Goal: Communication & Community: Share content

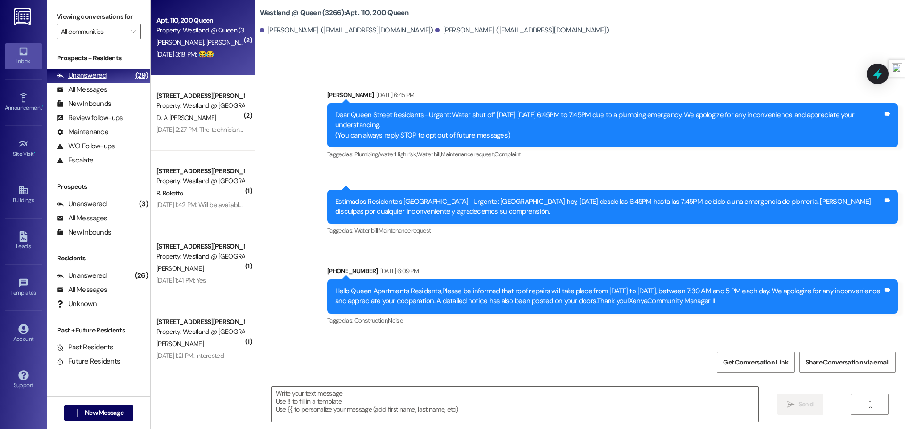
scroll to position [8545, 0]
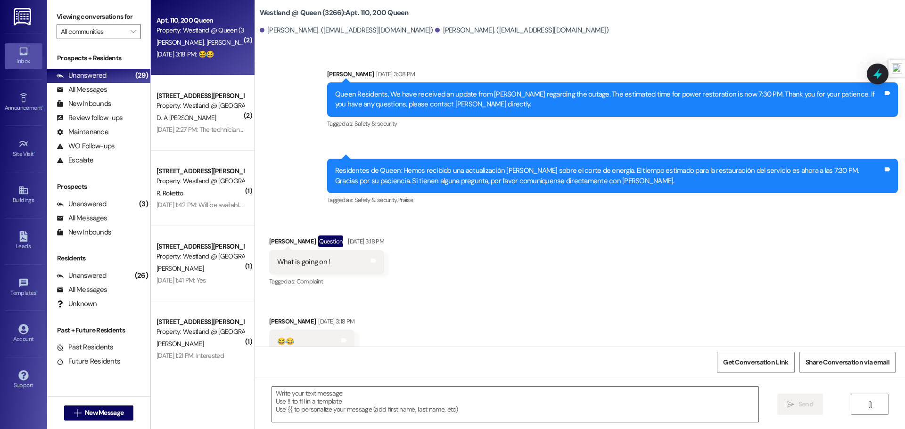
click at [86, 424] on div " New Message" at bounding box center [99, 414] width 70 height 24
click at [88, 414] on span "New Message" at bounding box center [104, 413] width 39 height 10
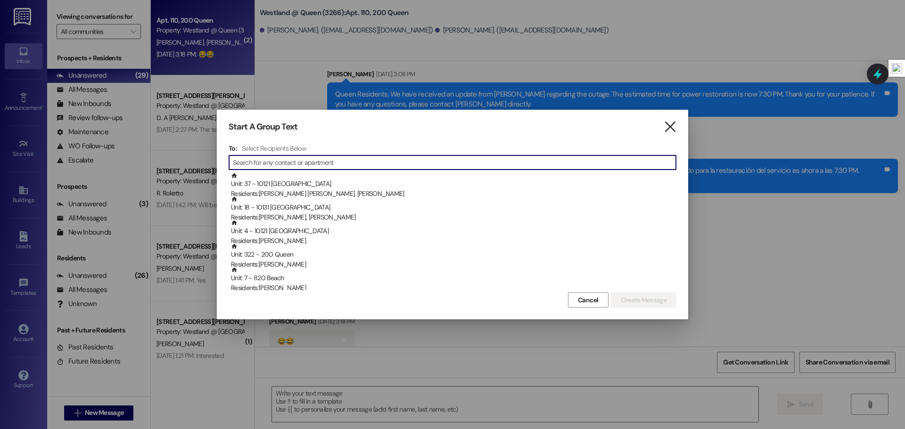
click at [675, 124] on icon "" at bounding box center [670, 127] width 13 height 10
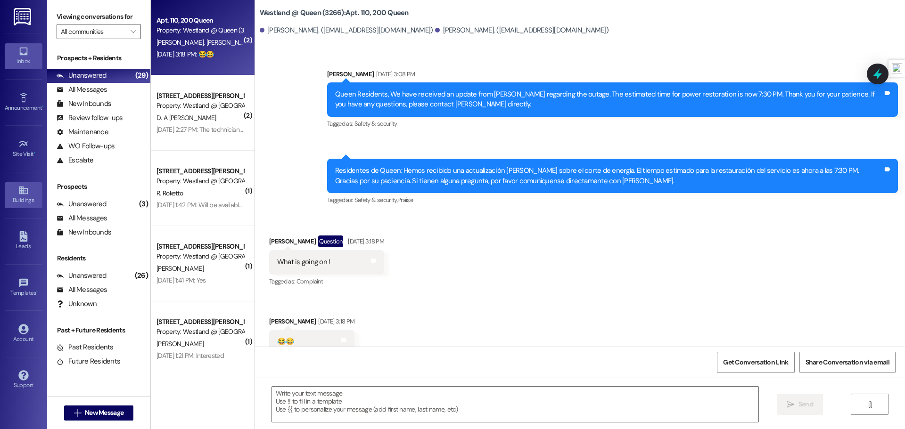
click at [19, 195] on icon at bounding box center [23, 190] width 10 height 10
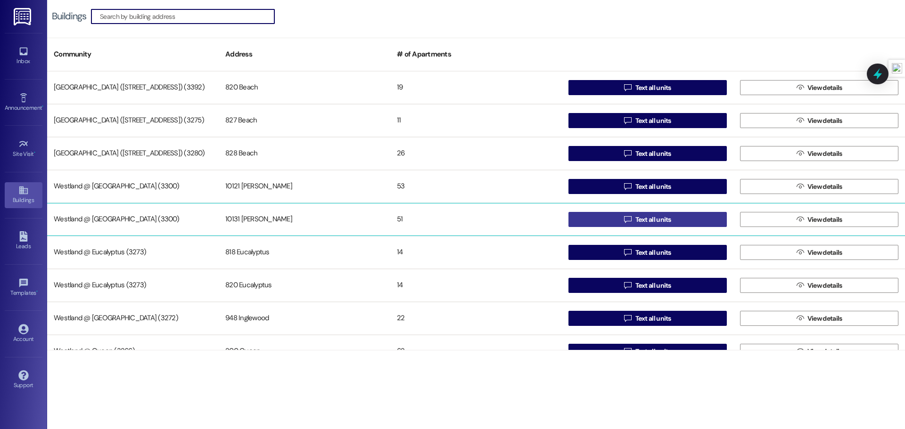
click at [633, 221] on span "Text all units" at bounding box center [653, 220] width 40 height 10
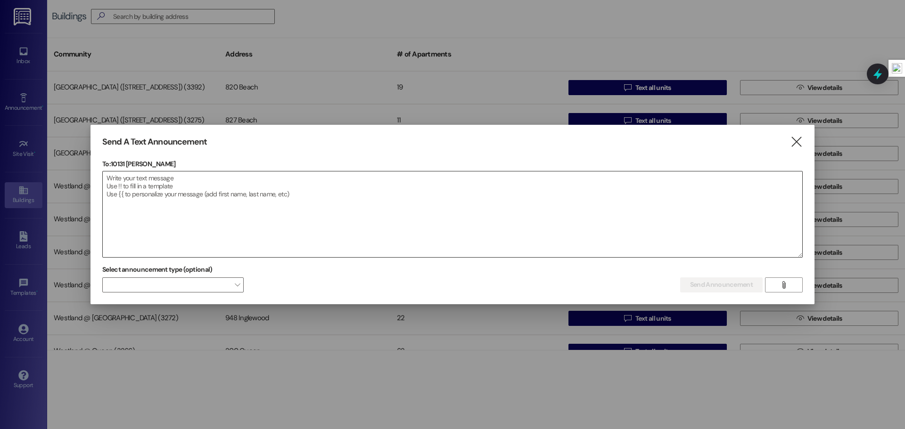
click at [546, 198] on textarea at bounding box center [452, 215] width 699 height 86
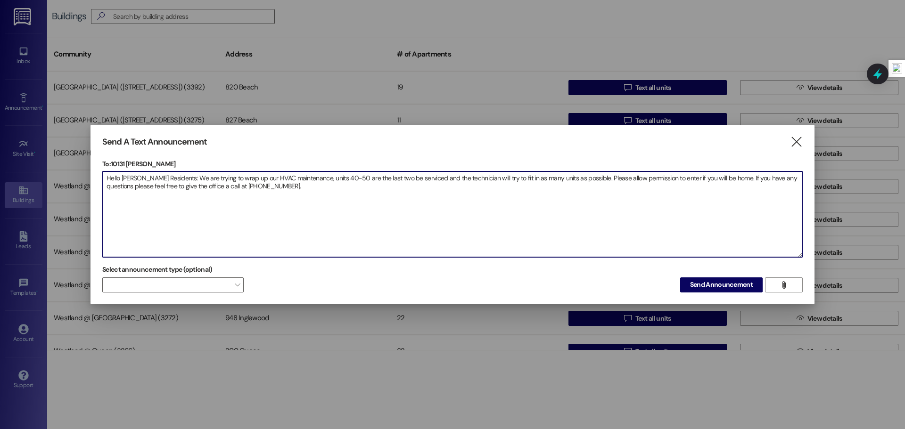
drag, startPoint x: 267, startPoint y: 190, endPoint x: 99, endPoint y: 177, distance: 167.8
click at [99, 177] on div "Send A Text Announcement  To: 10131 [PERSON_NAME]  Drop image file here Hello…" at bounding box center [452, 215] width 724 height 180
click at [297, 182] on textarea "Hello [PERSON_NAME] Residents: We are trying to wrap up our HVAC maintenance, u…" at bounding box center [452, 215] width 699 height 86
drag, startPoint x: 265, startPoint y: 186, endPoint x: 98, endPoint y: 176, distance: 167.1
click at [98, 176] on div "Send A Text Announcement  To: 10131 [PERSON_NAME]  Drop image file here Hello…" at bounding box center [452, 215] width 724 height 180
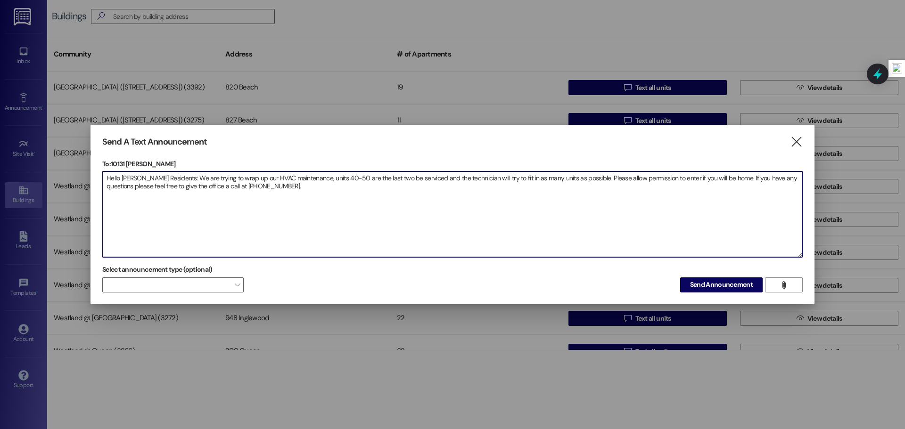
paste textarea ", We are in the final stages of our HVAC maintenance. Units 40–50 are the last …"
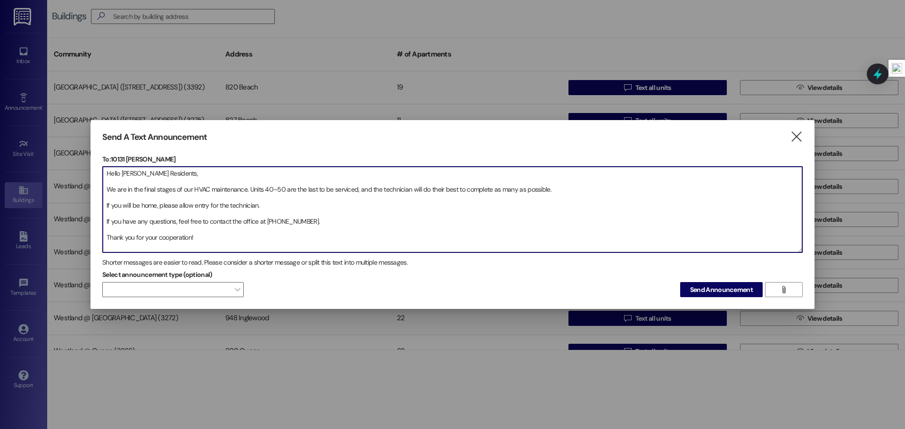
click at [106, 187] on textarea "Hello [PERSON_NAME] Residents, We are in the final stages of our HVAC maintenan…" at bounding box center [452, 210] width 699 height 86
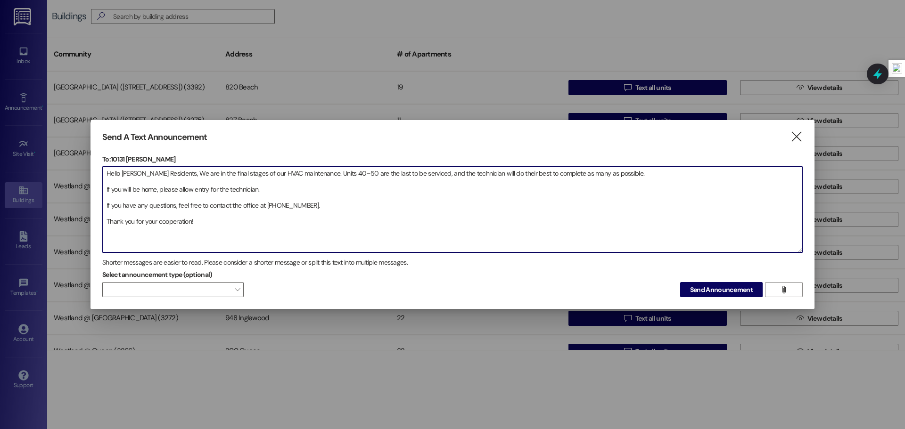
click at [105, 189] on textarea "Hello [PERSON_NAME] Residents, We are in the final stages of our HVAC maintenan…" at bounding box center [452, 210] width 699 height 86
click at [105, 188] on textarea "Hello [PERSON_NAME] Residents, We are in the final stages of our HVAC maintenan…" at bounding box center [452, 210] width 699 height 86
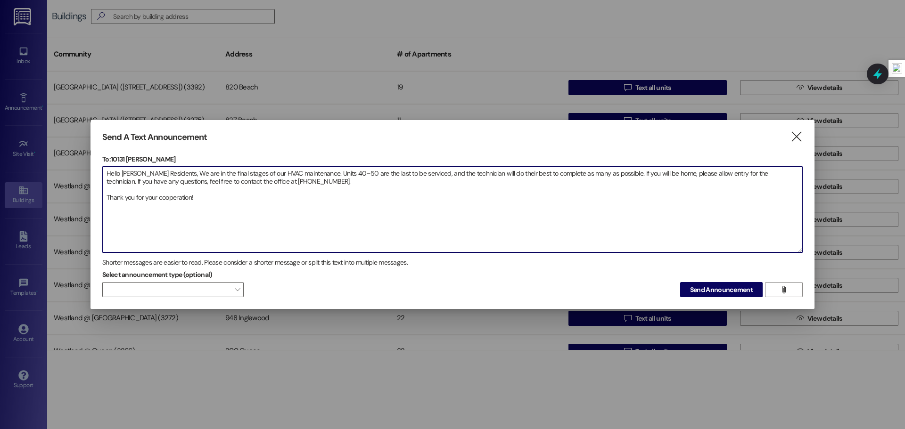
click at [107, 196] on textarea "Hello [PERSON_NAME] Residents, We are in the final stages of our HVAC maintenan…" at bounding box center [452, 210] width 699 height 86
type textarea "Hello [PERSON_NAME] Residents, We are in the final stages of our HVAC maintenan…"
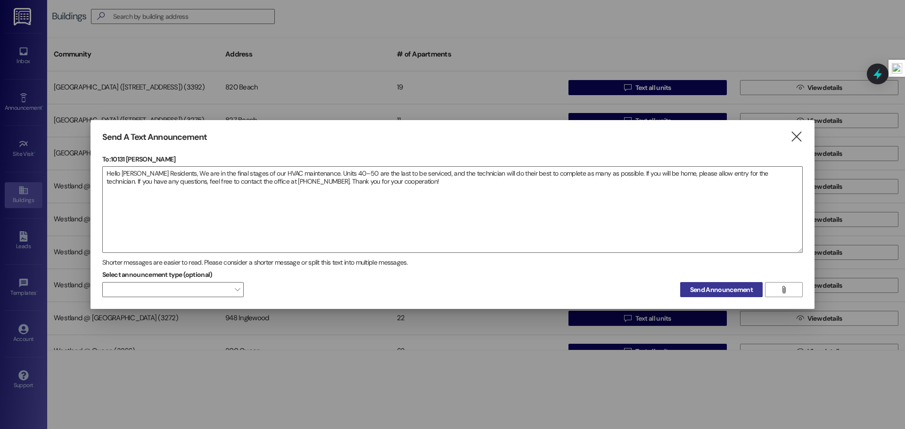
click at [704, 292] on span "Send Announcement" at bounding box center [721, 290] width 63 height 10
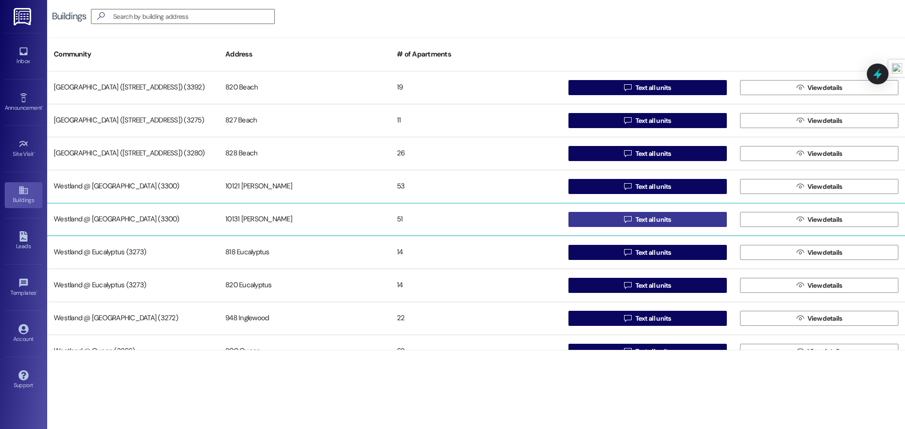
click at [622, 222] on span " Text all units" at bounding box center [647, 220] width 51 height 14
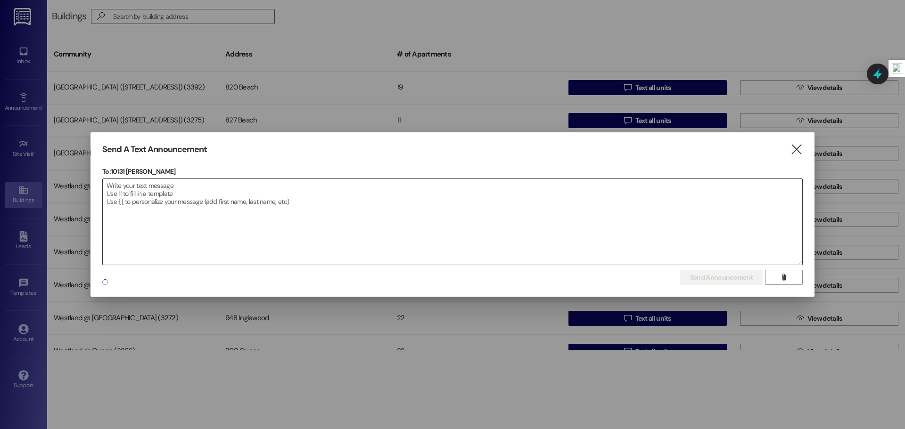
click at [179, 196] on textarea at bounding box center [452, 222] width 699 height 86
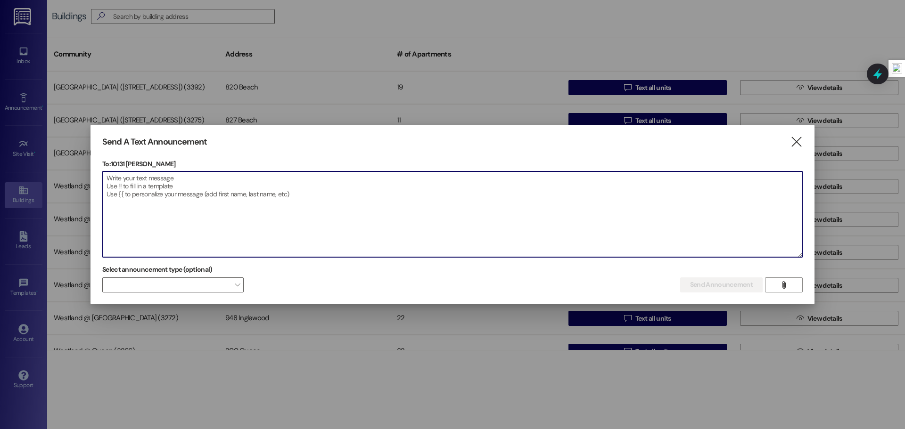
paste textarea "Hola residentes [PERSON_NAME][GEOGRAPHIC_DATA]: Estamos en las etapas finales d…"
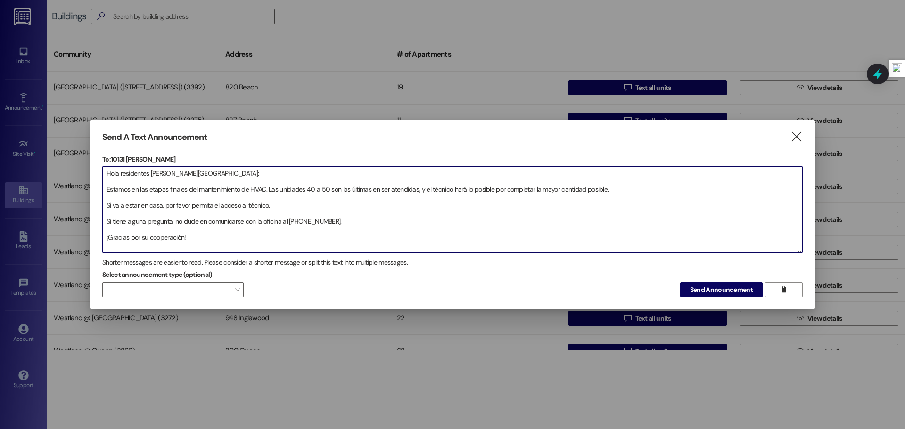
click at [107, 189] on textarea "Hola residentes [PERSON_NAME][GEOGRAPHIC_DATA]: Estamos en las etapas finales d…" at bounding box center [452, 210] width 699 height 86
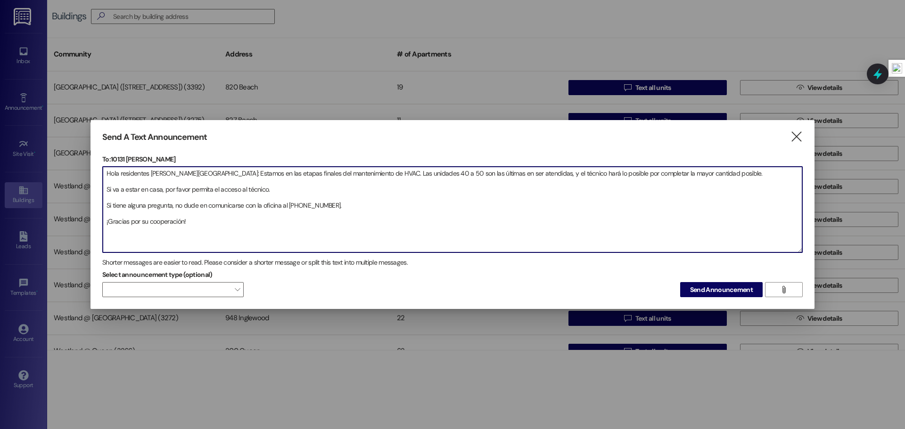
click at [104, 189] on textarea "Hola residentes [PERSON_NAME][GEOGRAPHIC_DATA]: Estamos en las etapas finales d…" at bounding box center [452, 210] width 699 height 86
click at [105, 195] on textarea "Hola residentes [PERSON_NAME][GEOGRAPHIC_DATA]: Estamos en las etapas finales d…" at bounding box center [452, 210] width 699 height 86
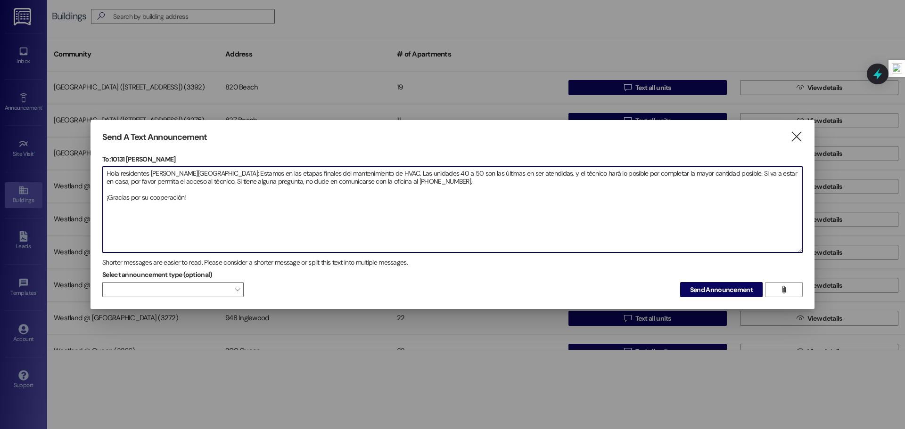
click at [104, 200] on textarea "Hola residentes [PERSON_NAME][GEOGRAPHIC_DATA]: Estamos en las etapas finales d…" at bounding box center [452, 210] width 699 height 86
type textarea "Hola residentes [PERSON_NAME][GEOGRAPHIC_DATA]: Estamos en las etapas finales d…"
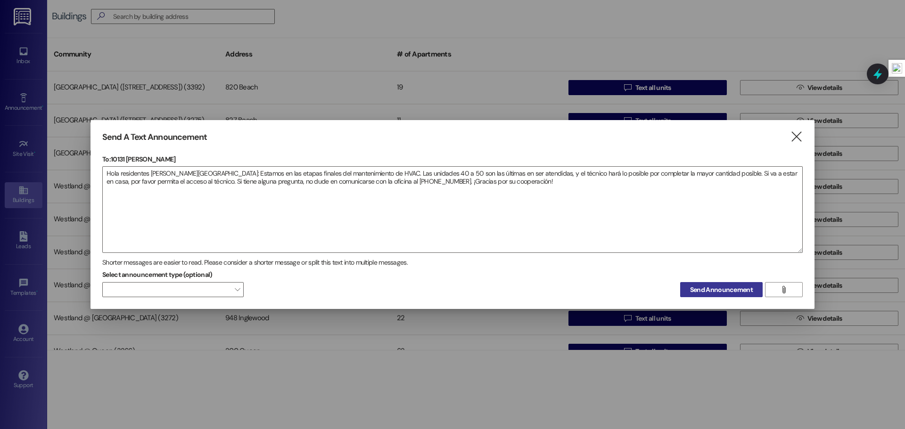
click at [693, 291] on span "Send Announcement" at bounding box center [721, 290] width 63 height 10
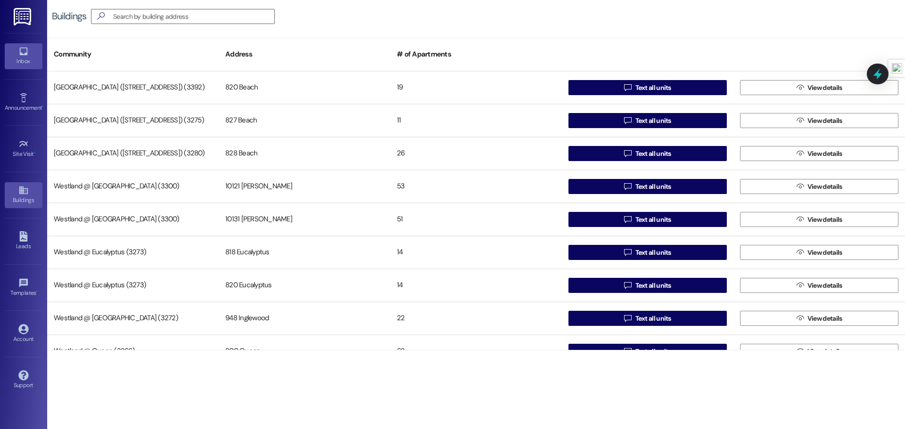
click at [27, 60] on div "Inbox" at bounding box center [23, 61] width 47 height 9
